Goal: Task Accomplishment & Management: Complete application form

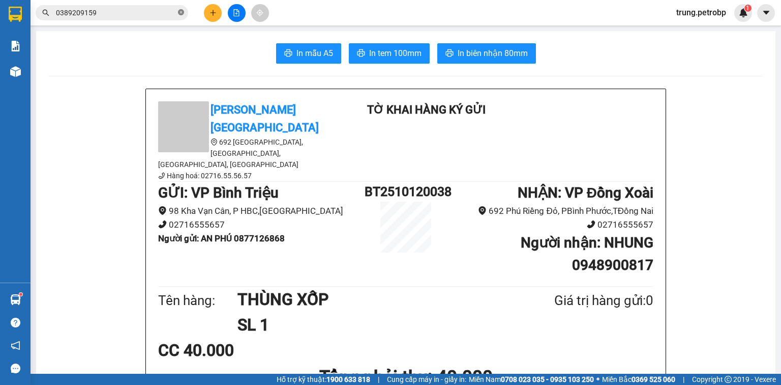
click at [178, 12] on icon "close-circle" at bounding box center [181, 12] width 6 height 6
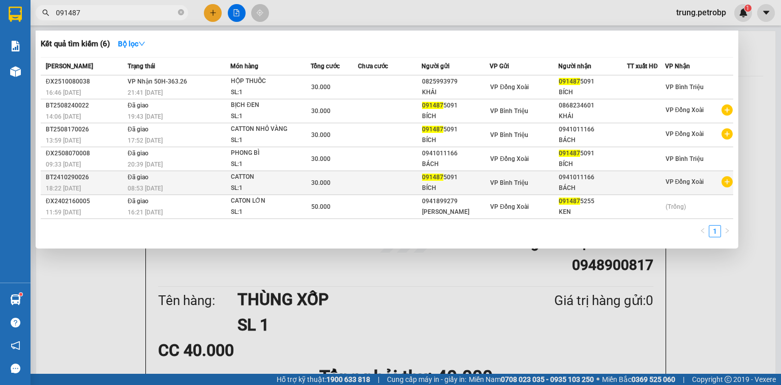
type input "091487"
click at [455, 181] on td "091487 5091 BÍCH" at bounding box center [456, 183] width 69 height 24
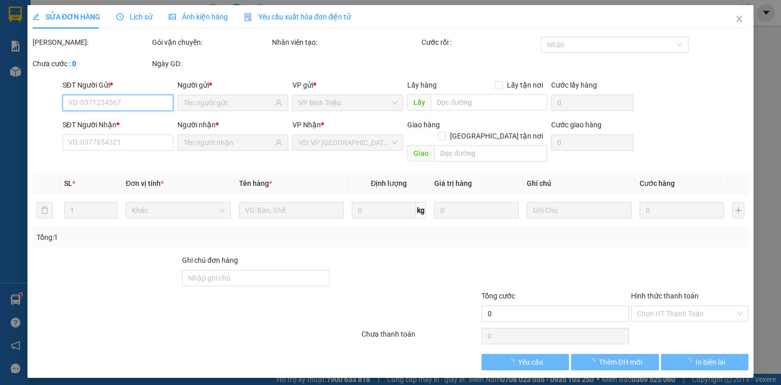
type input "0914875091"
type input "0941011166"
type input "30.000"
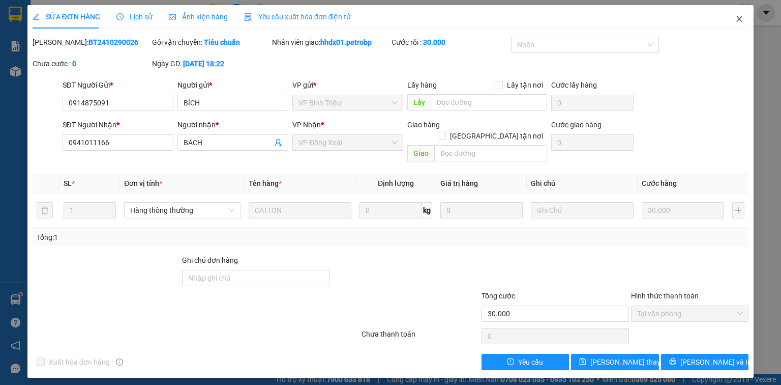
click at [743, 18] on icon "close" at bounding box center [739, 19] width 8 height 8
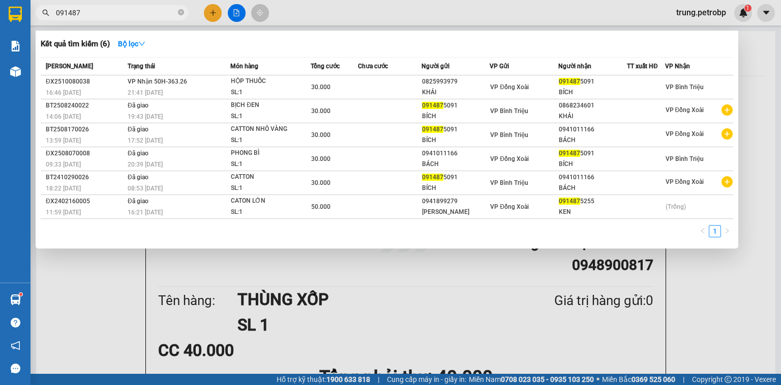
click at [112, 14] on input "091487" at bounding box center [116, 12] width 120 height 11
type input "0"
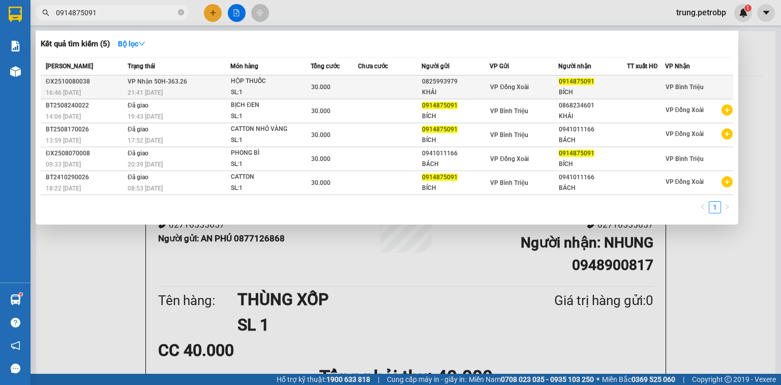
type input "0914875091"
click at [253, 85] on div "HỘP THUỐC" at bounding box center [269, 81] width 76 height 11
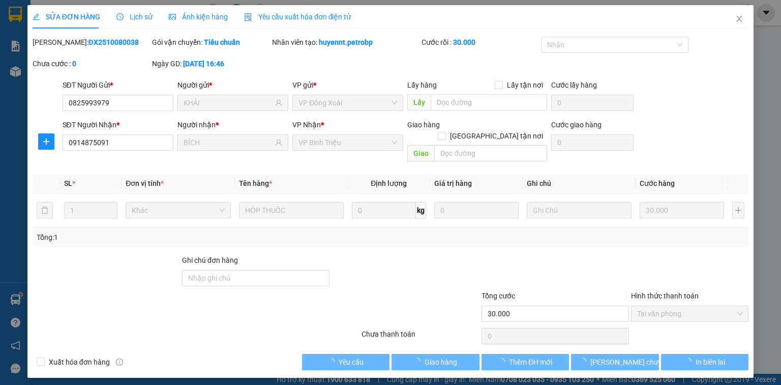
type input "0825993979"
type input "KHẢI"
type input "0914875091"
type input "BÍCH"
type input "30.000"
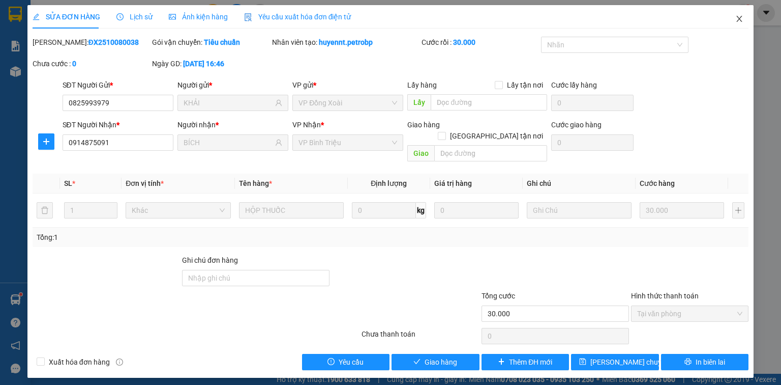
click at [745, 19] on span "Close" at bounding box center [739, 19] width 28 height 28
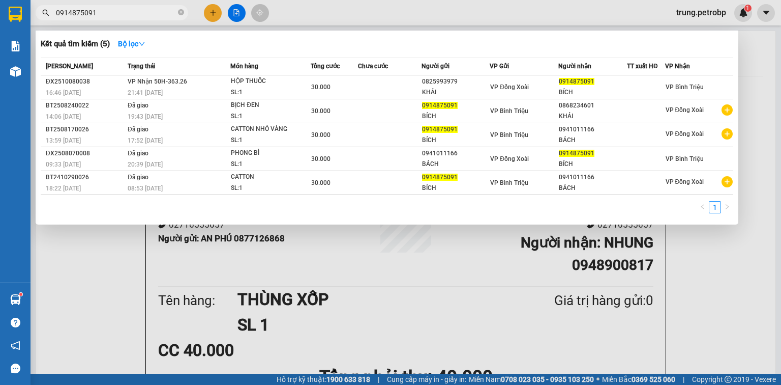
click at [146, 14] on input "0914875091" at bounding box center [116, 12] width 120 height 11
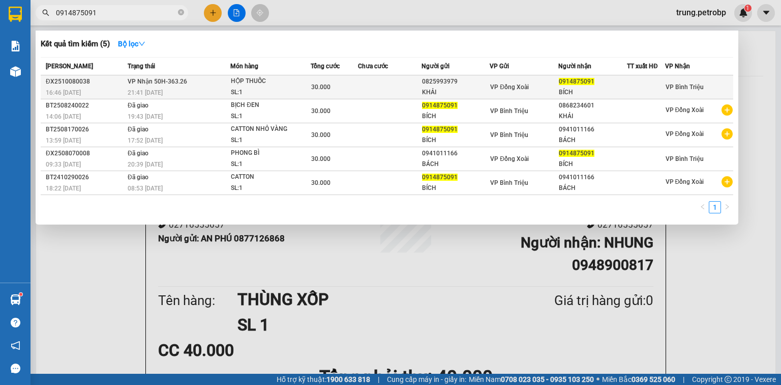
click at [225, 88] on div "21:41 [DATE]" at bounding box center [179, 92] width 102 height 11
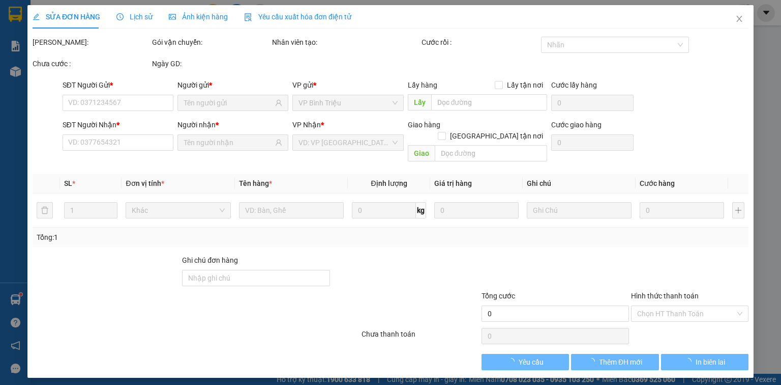
type input "0825993979"
type input "KHẢI"
type input "0914875091"
type input "BÍCH"
type input "30.000"
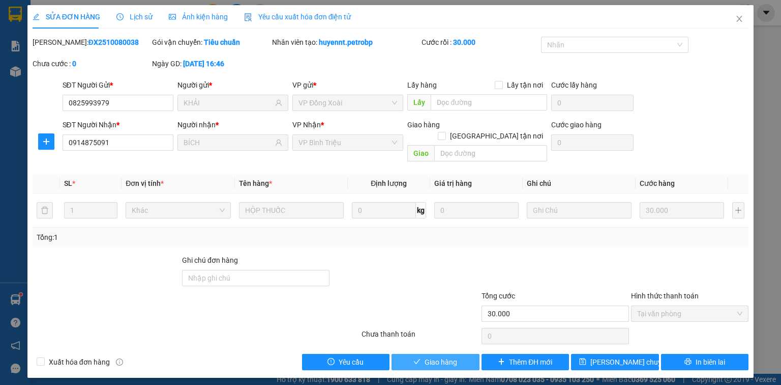
click at [421, 353] on button "Giao hàng" at bounding box center [436, 361] width 88 height 16
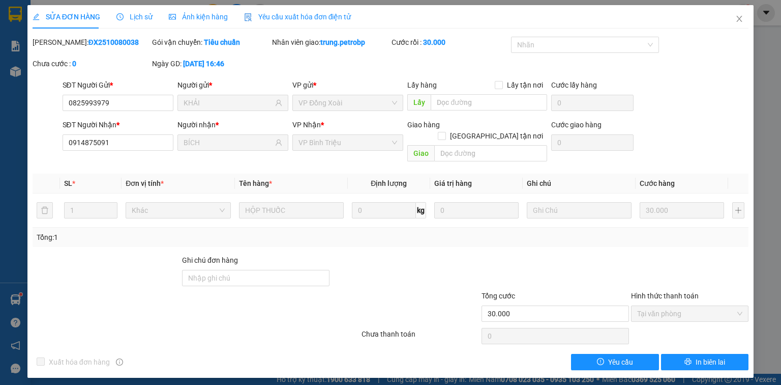
click at [4, 102] on div "SỬA ĐƠN HÀNG Lịch sử Ảnh kiện hàng Yêu cầu xuất hóa đơn điện tử Total Paid Fee …" at bounding box center [390, 192] width 781 height 385
click at [739, 19] on icon "close" at bounding box center [739, 19] width 8 height 8
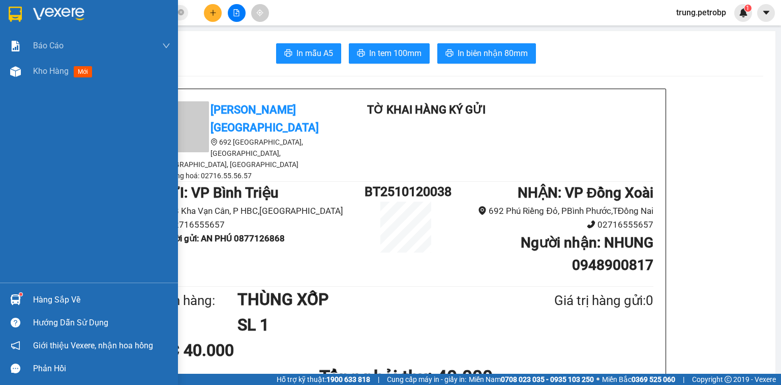
click at [96, 298] on div "Hàng sắp về" at bounding box center [101, 299] width 137 height 15
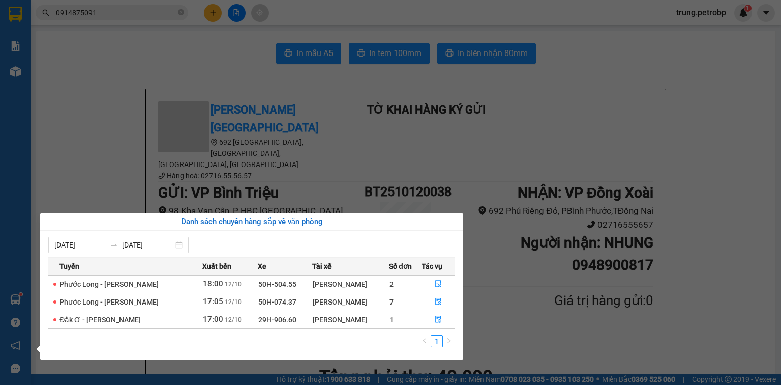
click at [287, 303] on td "50H-074.37" at bounding box center [285, 301] width 54 height 18
click at [435, 303] on icon "file-done" at bounding box center [438, 301] width 7 height 7
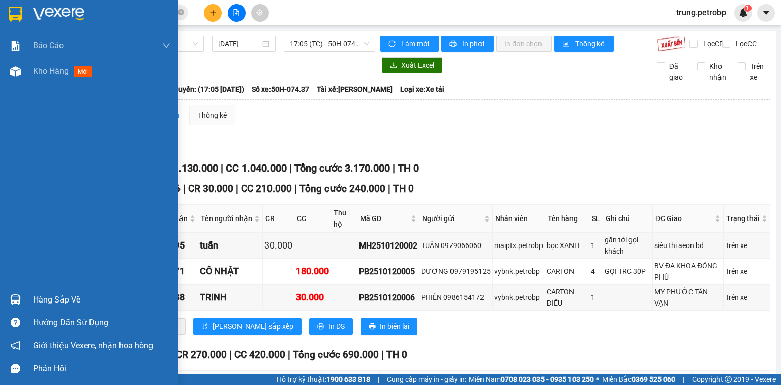
click at [47, 299] on div "Hàng sắp về" at bounding box center [101, 299] width 137 height 15
